Goal: Task Accomplishment & Management: Use online tool/utility

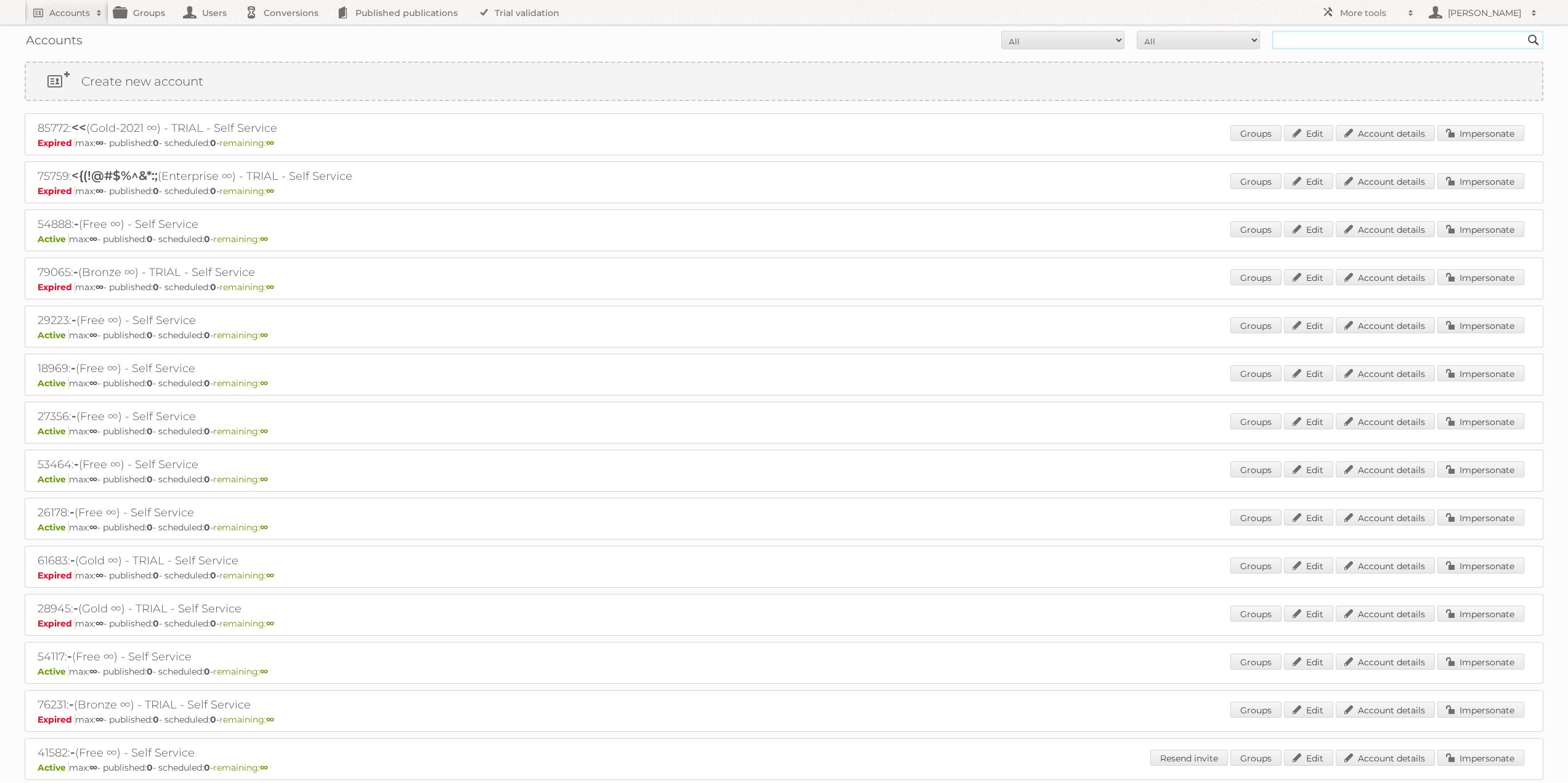
click at [1343, 47] on input "text" at bounding box center [1407, 40] width 271 height 19
type input "limbov"
click at [1524, 31] on input "Search" at bounding box center [1534, 40] width 19 height 19
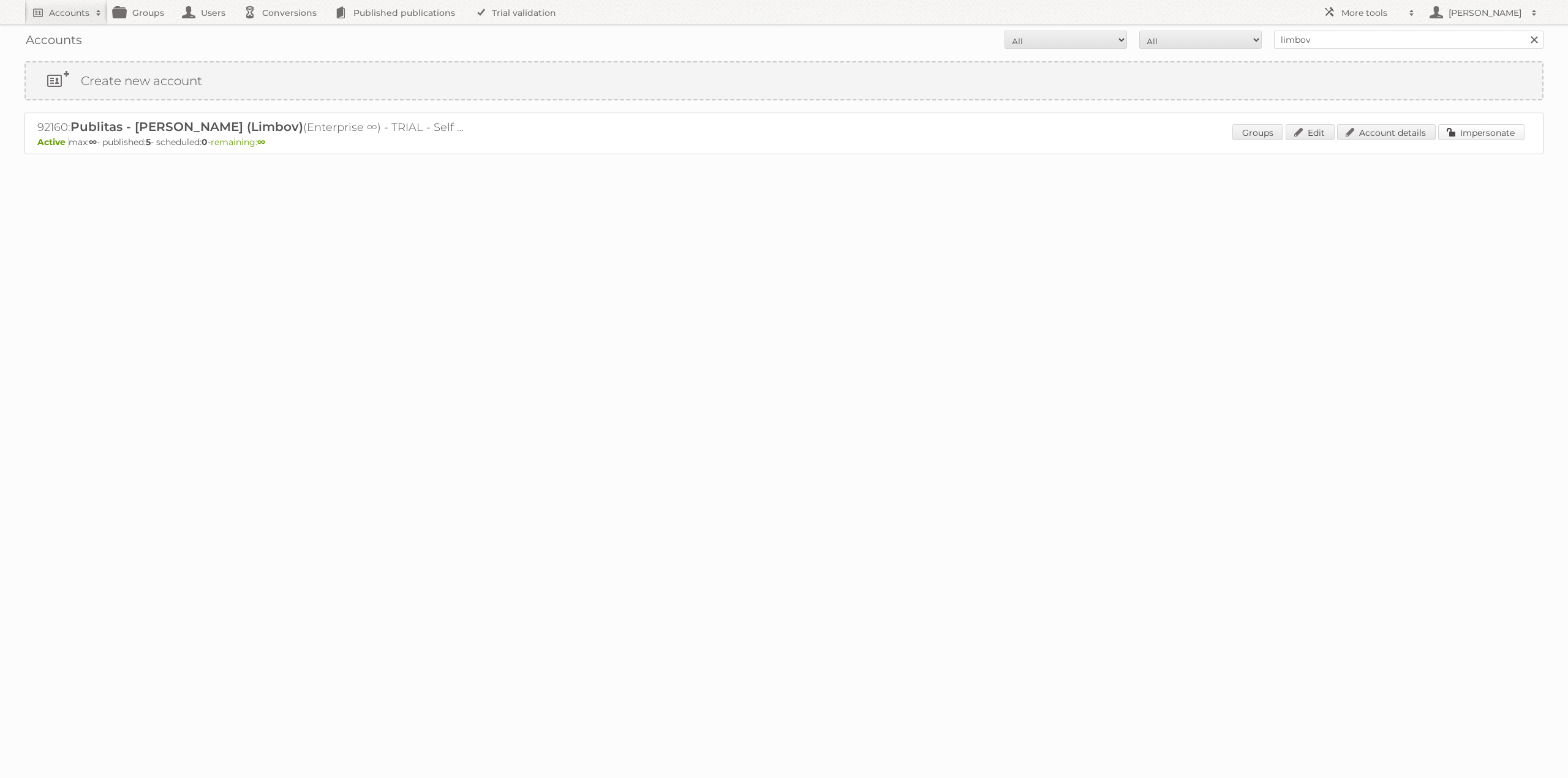
click at [1461, 132] on link "Impersonate" at bounding box center [1481, 132] width 87 height 16
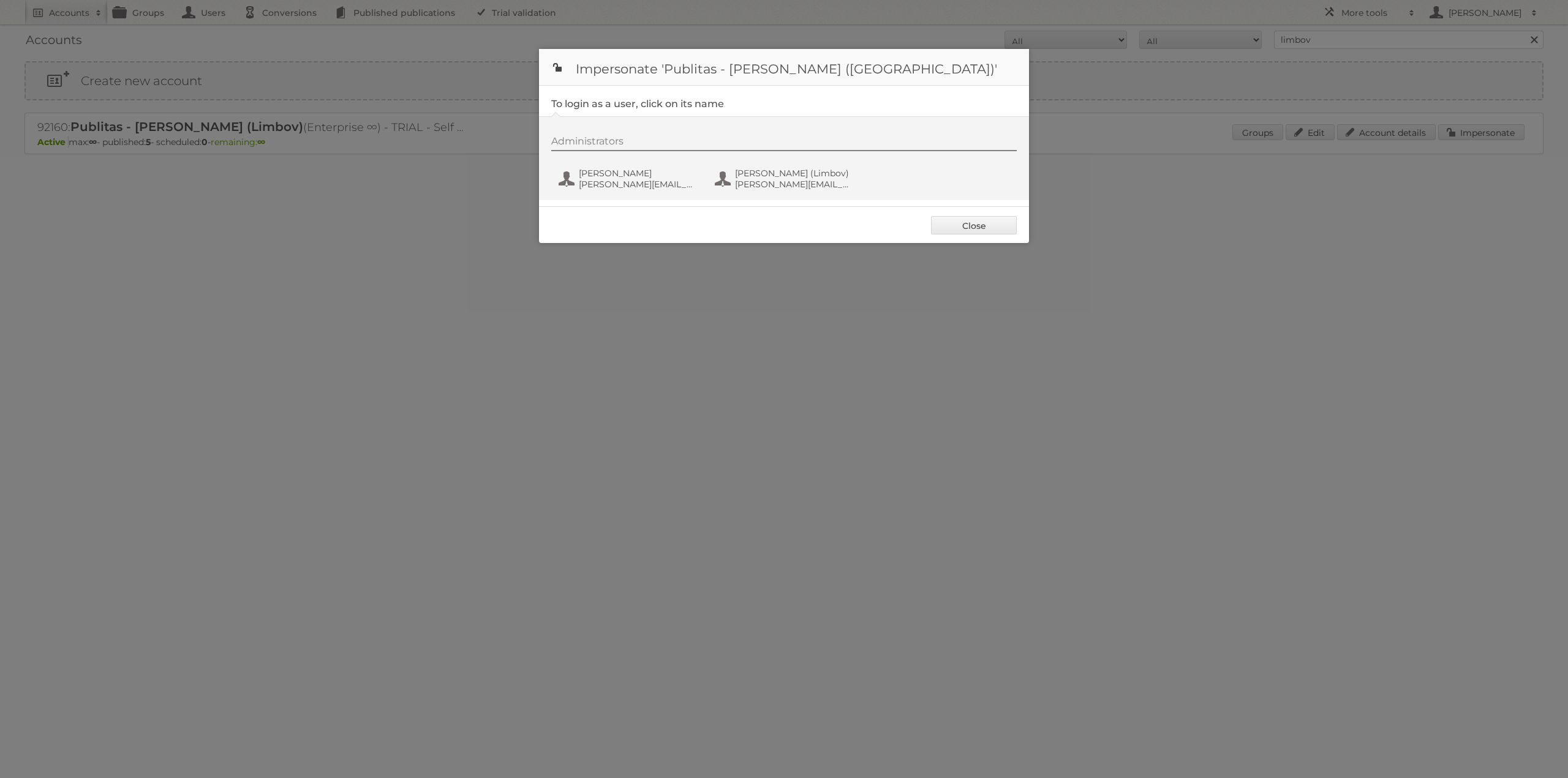
click at [550, 165] on div "Administrators [PERSON_NAME] [PERSON_NAME][EMAIL_ADDRESS][DOMAIN_NAME] [PERSON_…" at bounding box center [783, 158] width 490 height 84
click at [571, 175] on button "[PERSON_NAME] [PERSON_NAME][EMAIL_ADDRESS][DOMAIN_NAME]" at bounding box center [629, 179] width 144 height 25
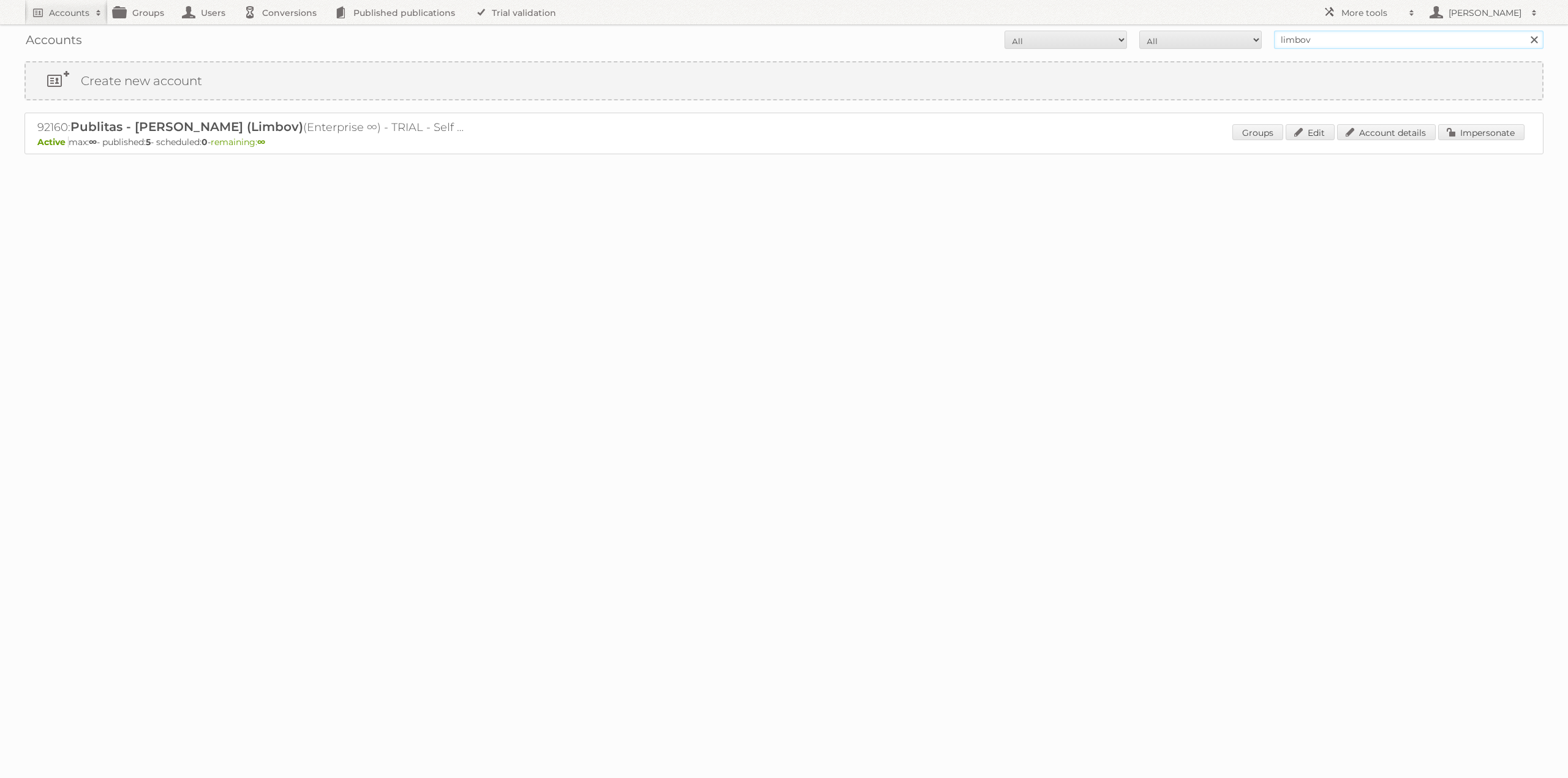
click at [1371, 41] on input "limbov" at bounding box center [1408, 40] width 269 height 18
type input "[PERSON_NAME]"
click at [1525, 30] on input "Search" at bounding box center [1534, 40] width 18 height 18
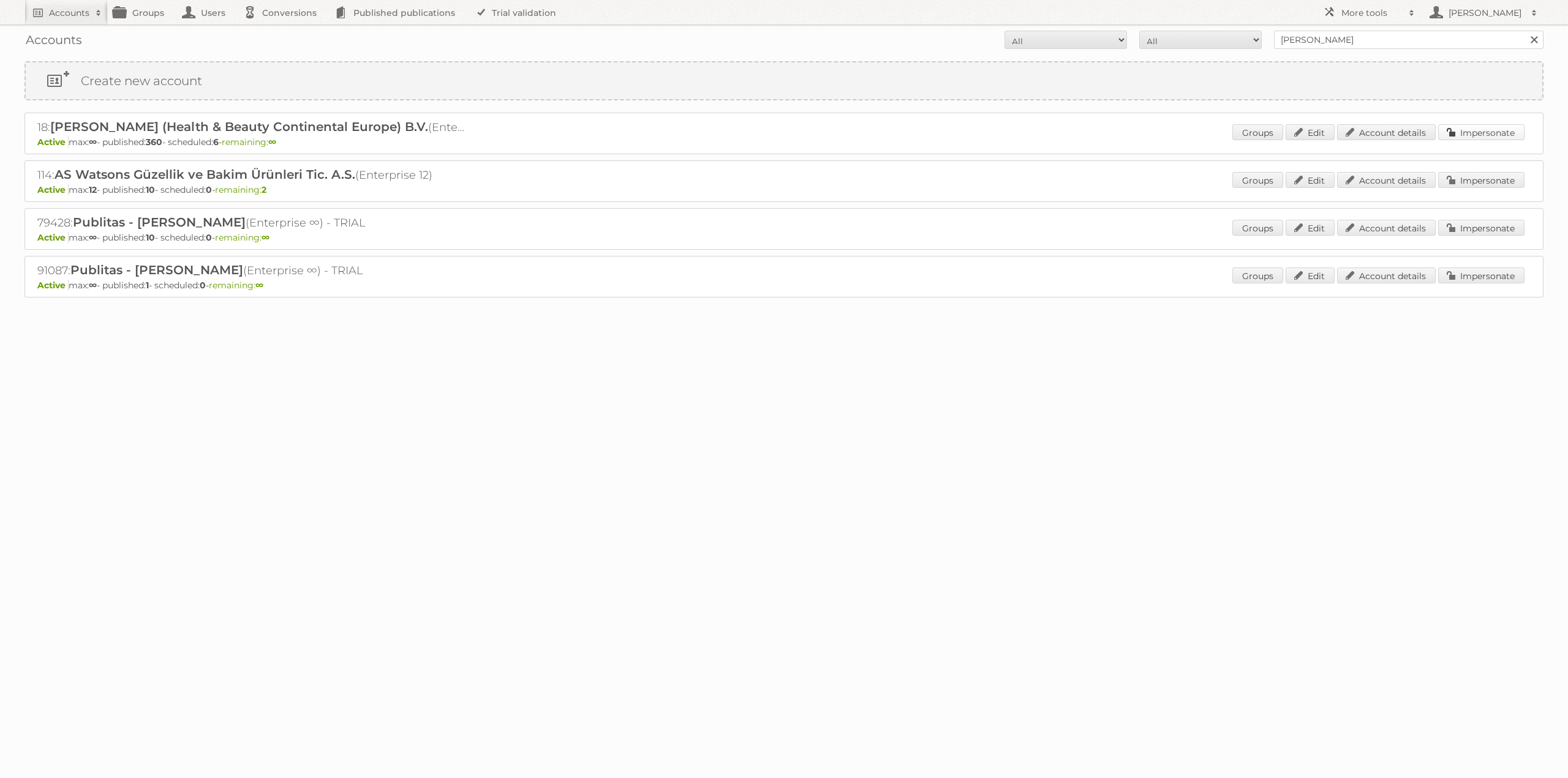
click at [1500, 132] on link "Impersonate" at bounding box center [1481, 132] width 87 height 16
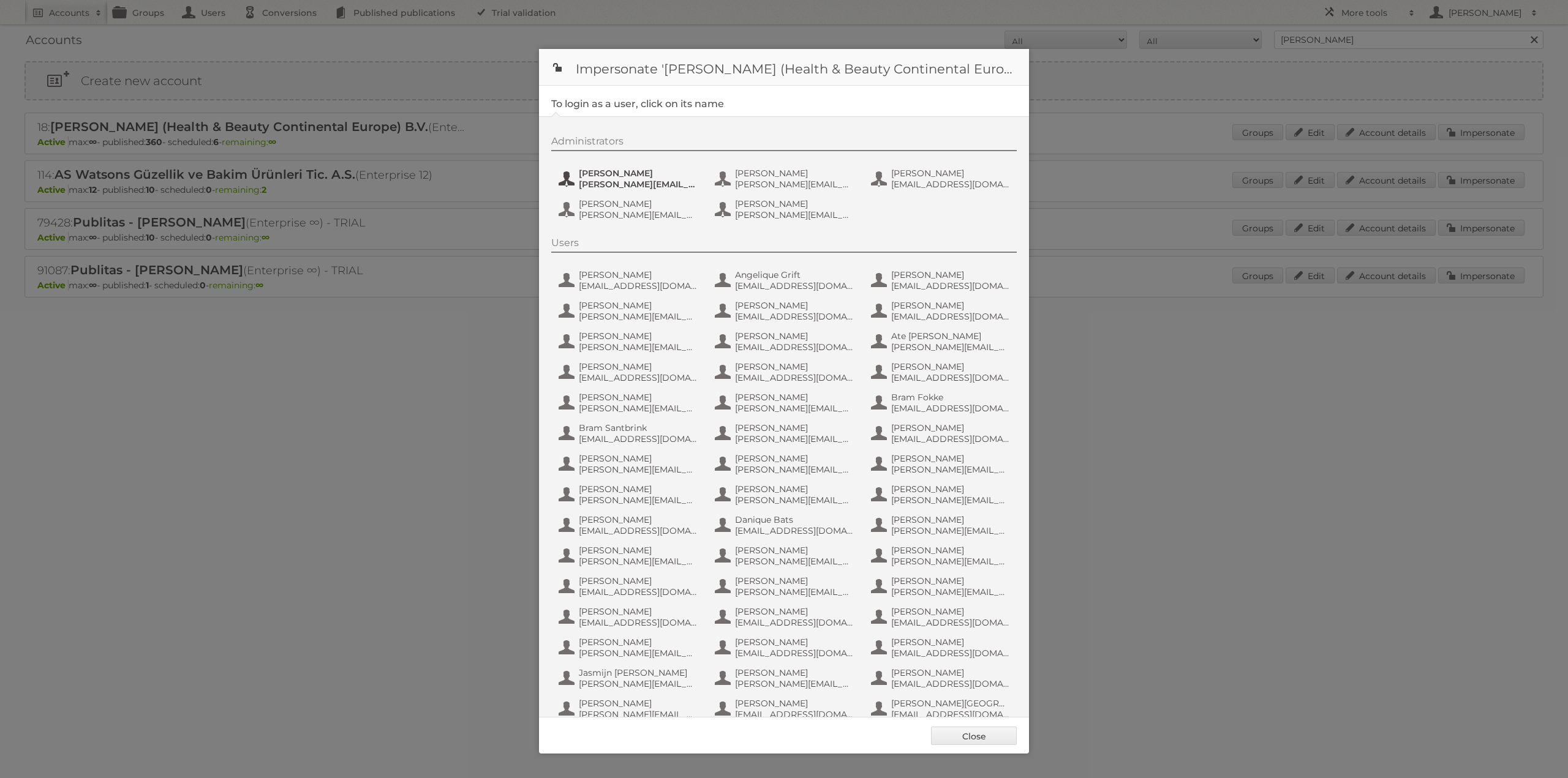
click at [600, 171] on span "Etienne Nauta" at bounding box center [637, 173] width 119 height 11
